Goal: Navigation & Orientation: Find specific page/section

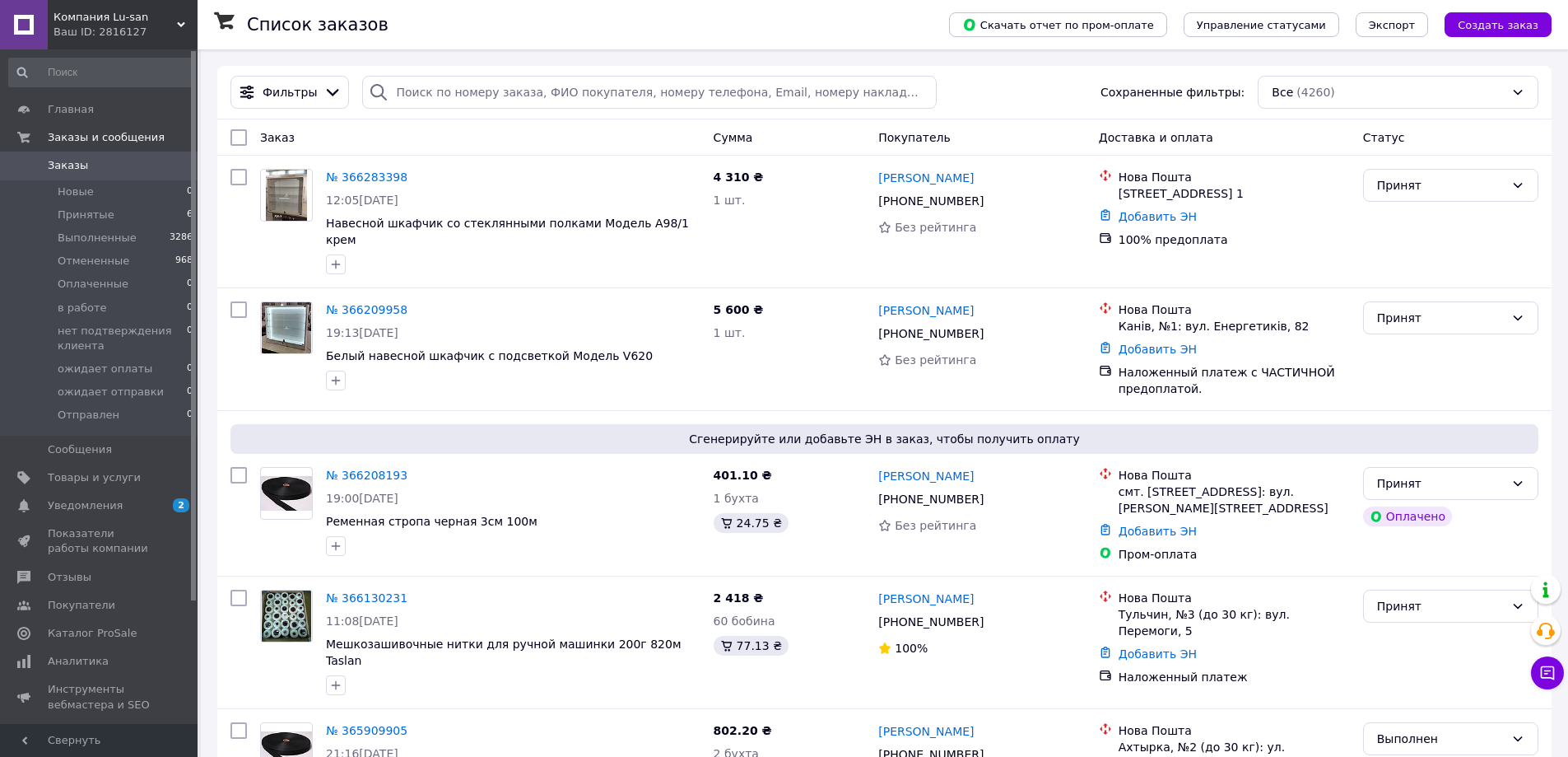
click at [185, 19] on div "Компания Lu-san Ваш ID: 2816127" at bounding box center [122, 25] width 150 height 50
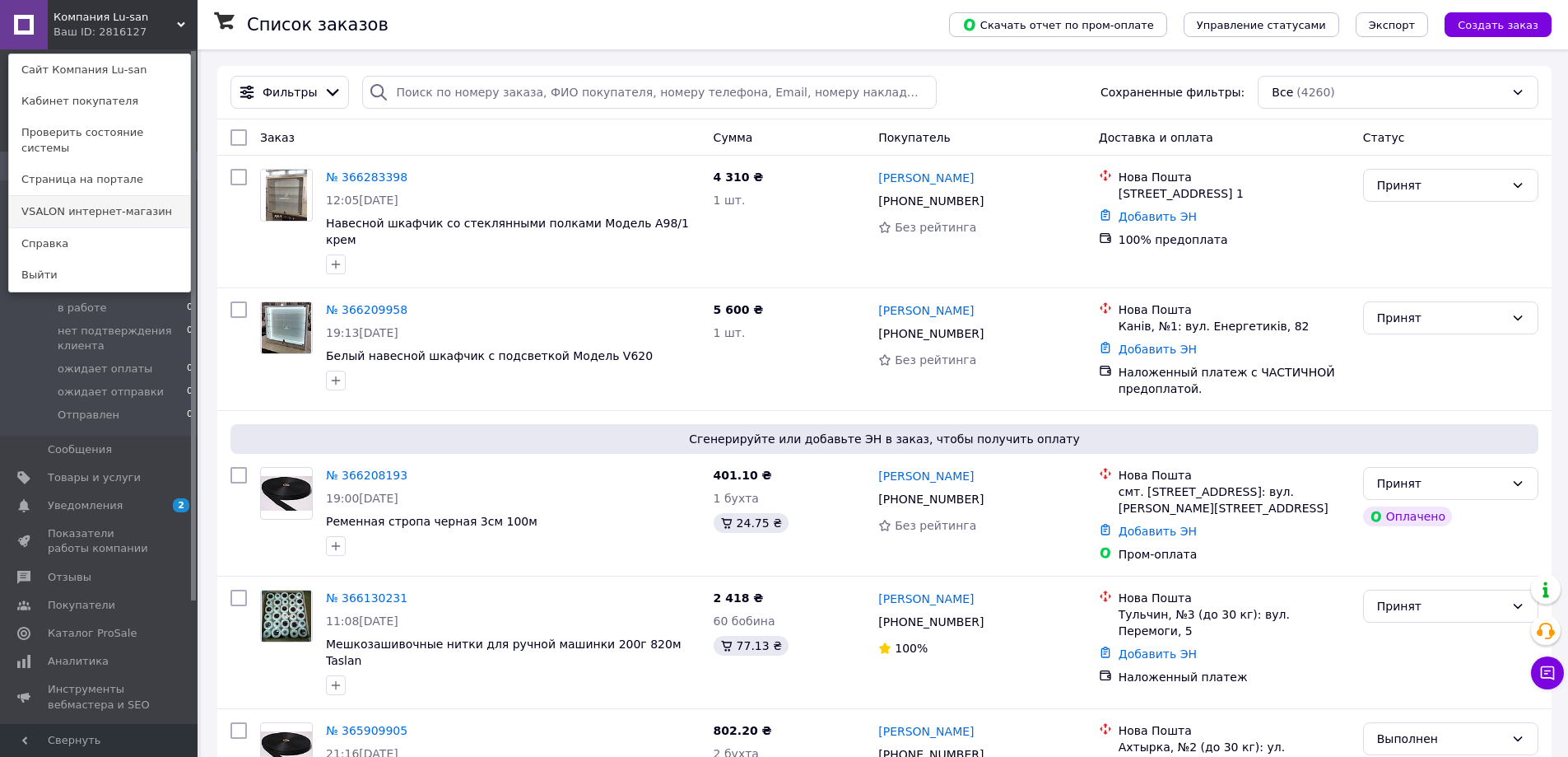
click at [128, 198] on link "VSALON интернет-магазин" at bounding box center [99, 211] width 181 height 31
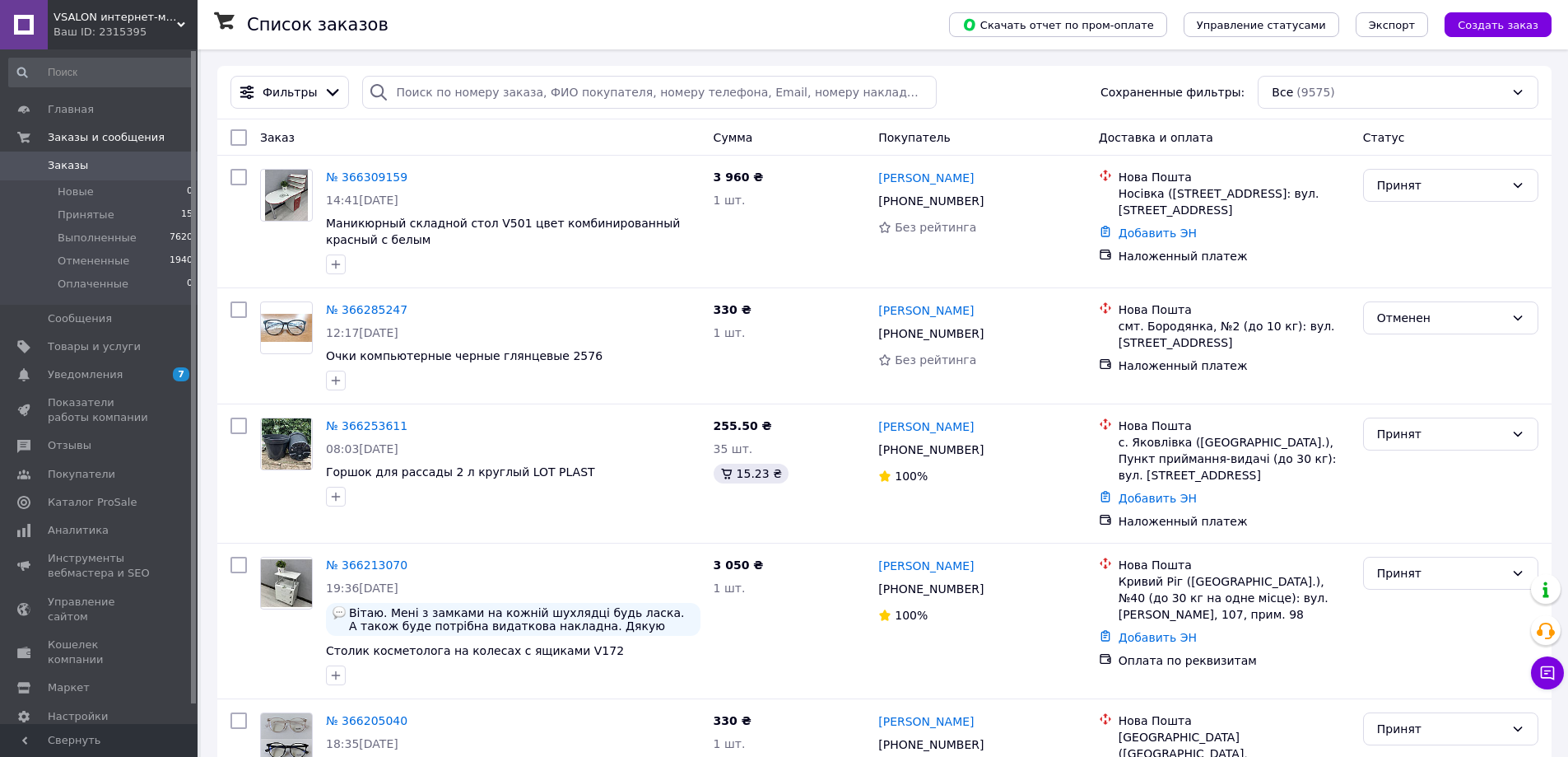
click at [178, 19] on div "VSALON интернет-магазин Ваш ID: 2315395" at bounding box center [122, 25] width 150 height 50
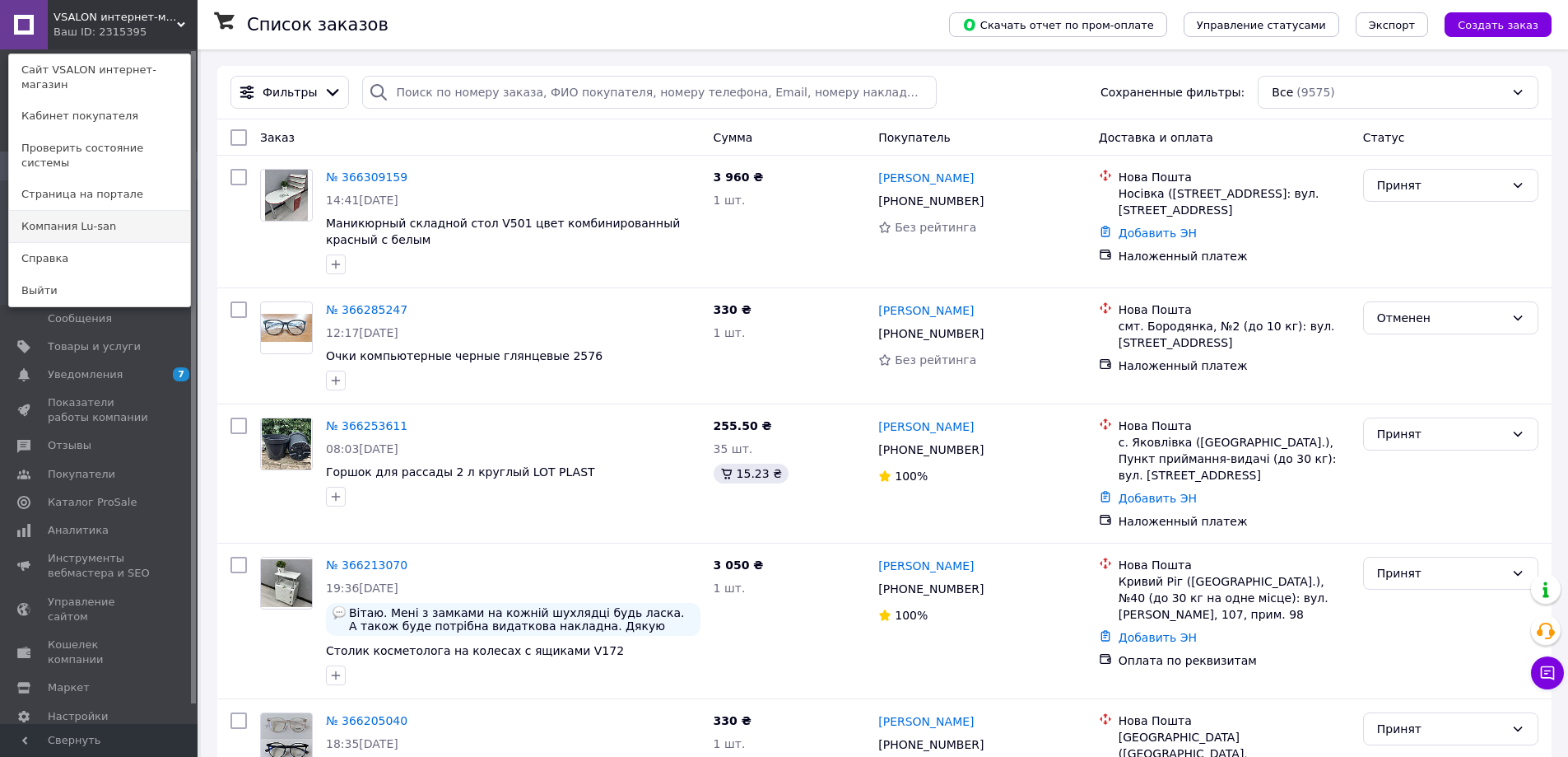
click at [94, 211] on link "Компания Lu-san" at bounding box center [99, 226] width 181 height 31
